Goal: Find specific page/section: Find specific page/section

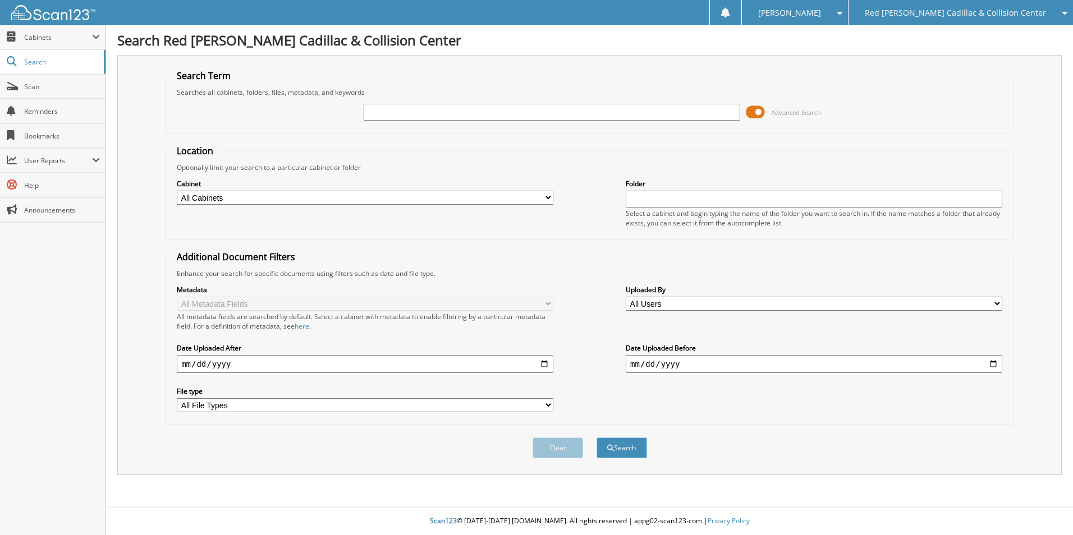
click at [418, 110] on input "text" at bounding box center [552, 112] width 377 height 17
type input "l"
type input "jagaur land rover"
click at [597, 438] on button "Search" at bounding box center [622, 448] width 51 height 21
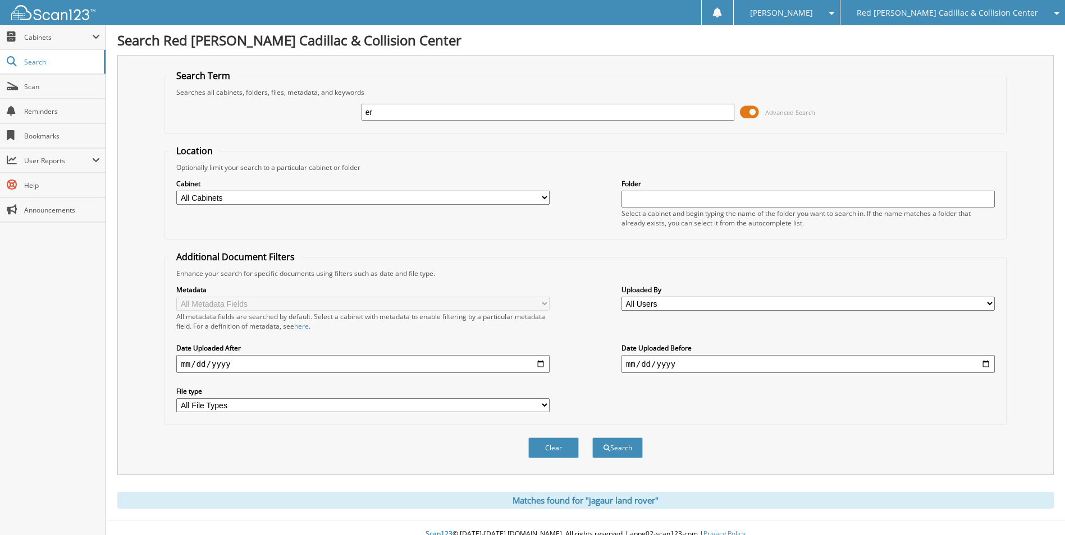
type input "r"
type input "105071"
click at [592, 438] on button "Search" at bounding box center [617, 448] width 51 height 21
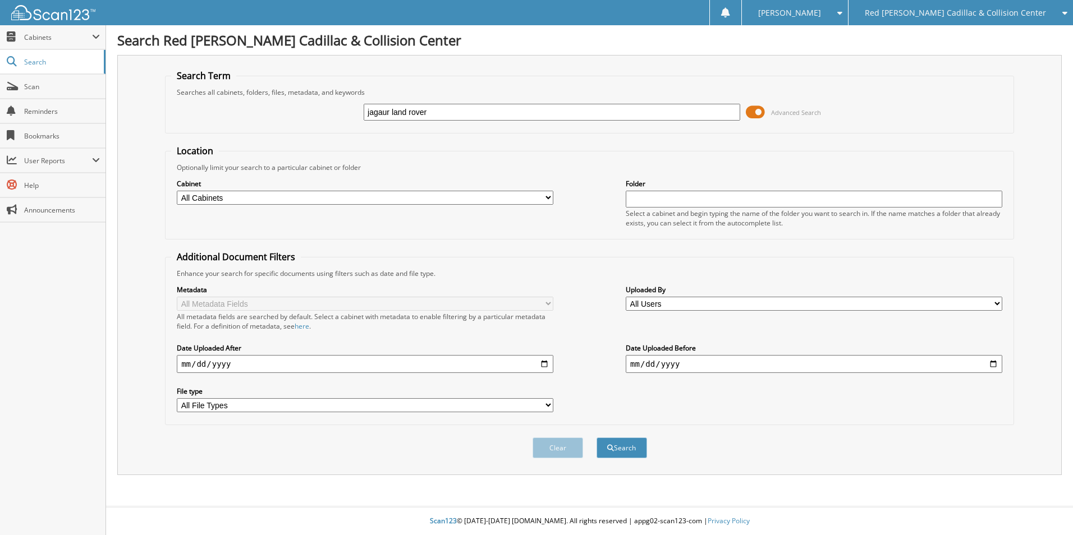
click at [430, 112] on input "jagaur land rover" at bounding box center [552, 112] width 377 height 17
type input "j"
click at [539, 199] on select "All Cabinets CADILLAC CAR DEALS CADILLAC SERVICE CONTRACTS INEOS CAR DEALS Red …" at bounding box center [365, 198] width 377 height 14
click at [223, 196] on select "All Cabinets CADILLAC CAR DEALS CADILLAC SERVICE CONTRACTS INEOS CAR DEALS Red …" at bounding box center [365, 198] width 377 height 14
click at [81, 35] on span "Cabinets" at bounding box center [58, 38] width 68 height 10
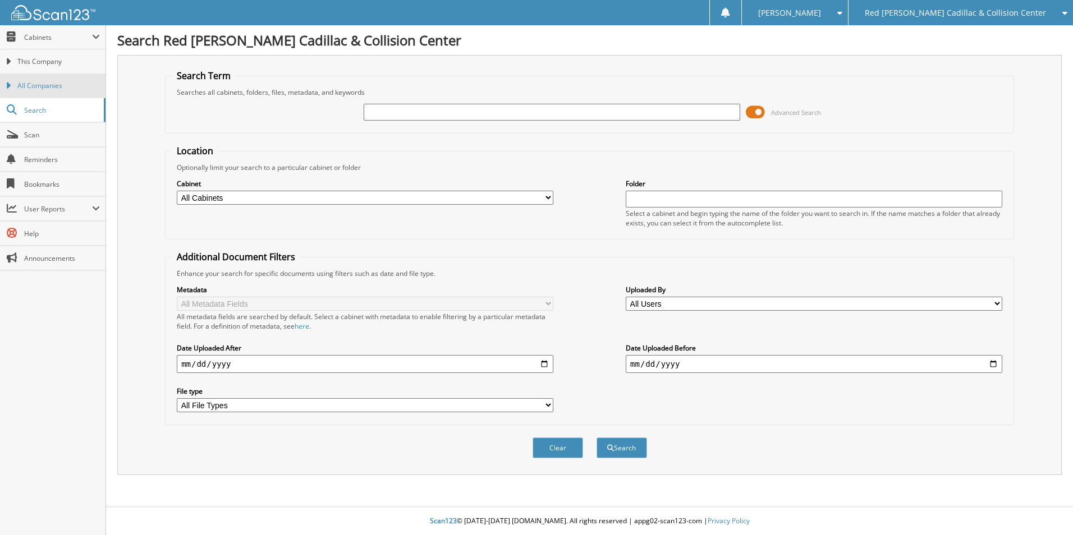
click at [56, 86] on span "All Companies" at bounding box center [58, 86] width 82 height 10
